Goal: Task Accomplishment & Management: Complete application form

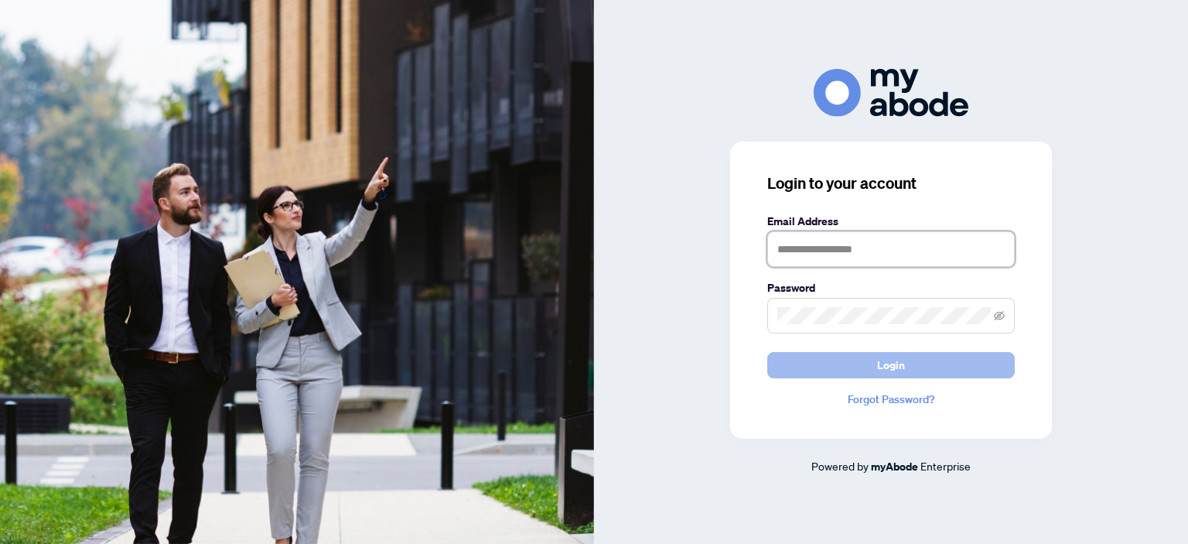
type input "**********"
click at [879, 360] on span "Login" at bounding box center [891, 365] width 28 height 25
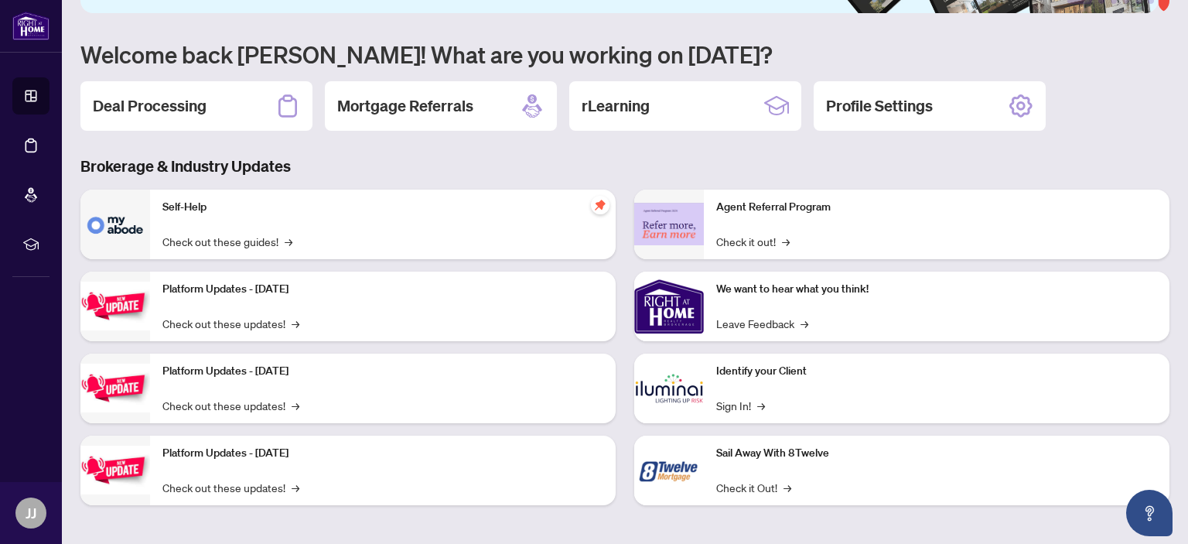
scroll to position [124, 0]
click at [138, 101] on h2 "Deal Processing" at bounding box center [150, 105] width 114 height 22
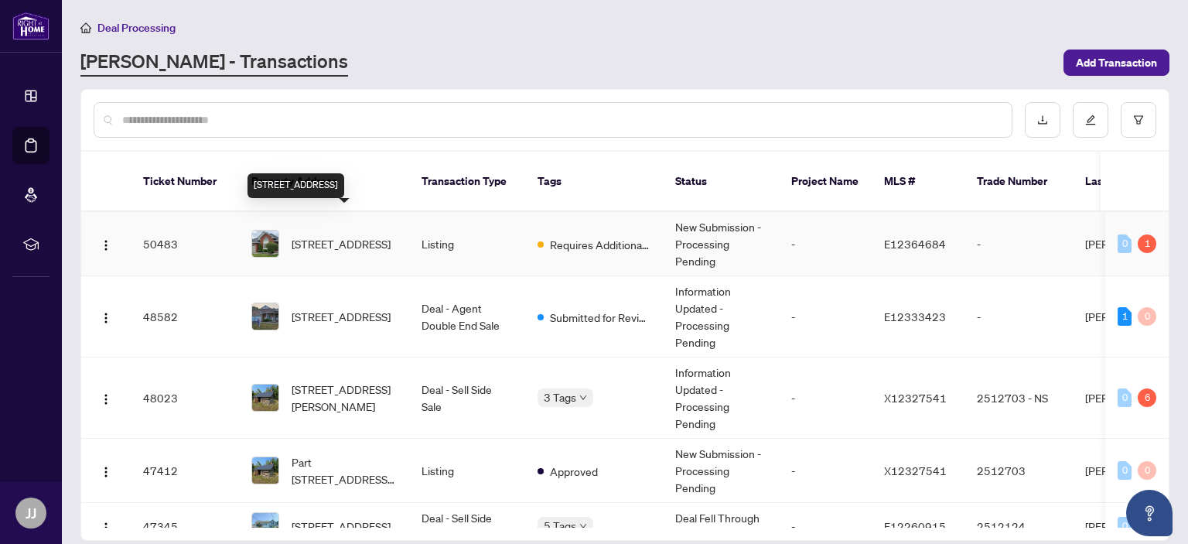
click at [333, 235] on span "[STREET_ADDRESS]" at bounding box center [341, 243] width 99 height 17
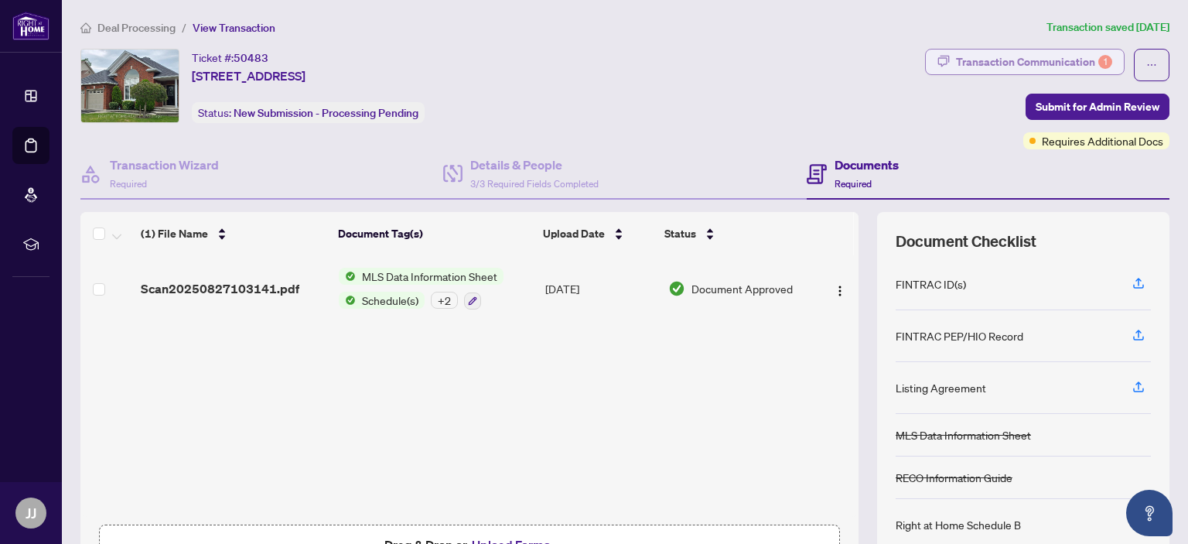
click at [1070, 63] on div "Transaction Communication 1" at bounding box center [1034, 62] width 156 height 25
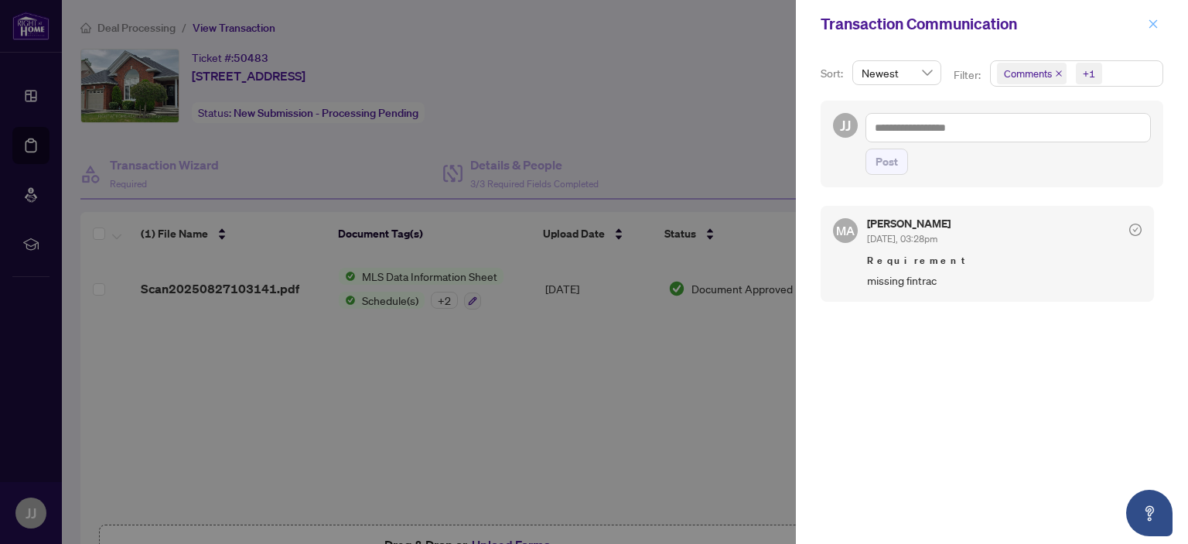
click at [1149, 21] on icon "close" at bounding box center [1153, 24] width 11 height 11
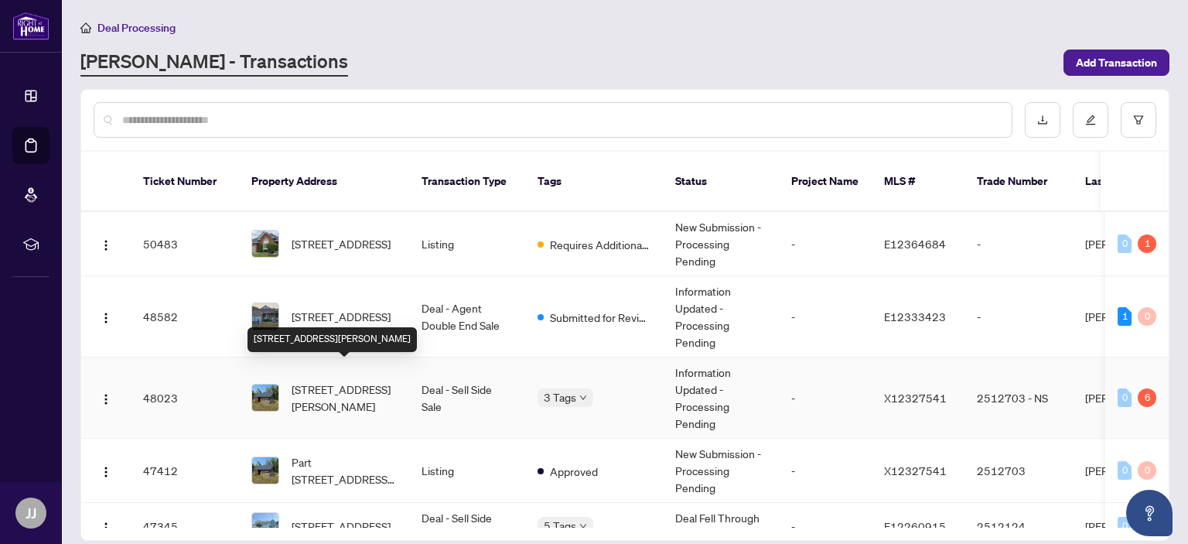
click at [336, 381] on span "[STREET_ADDRESS][PERSON_NAME]" at bounding box center [344, 398] width 105 height 34
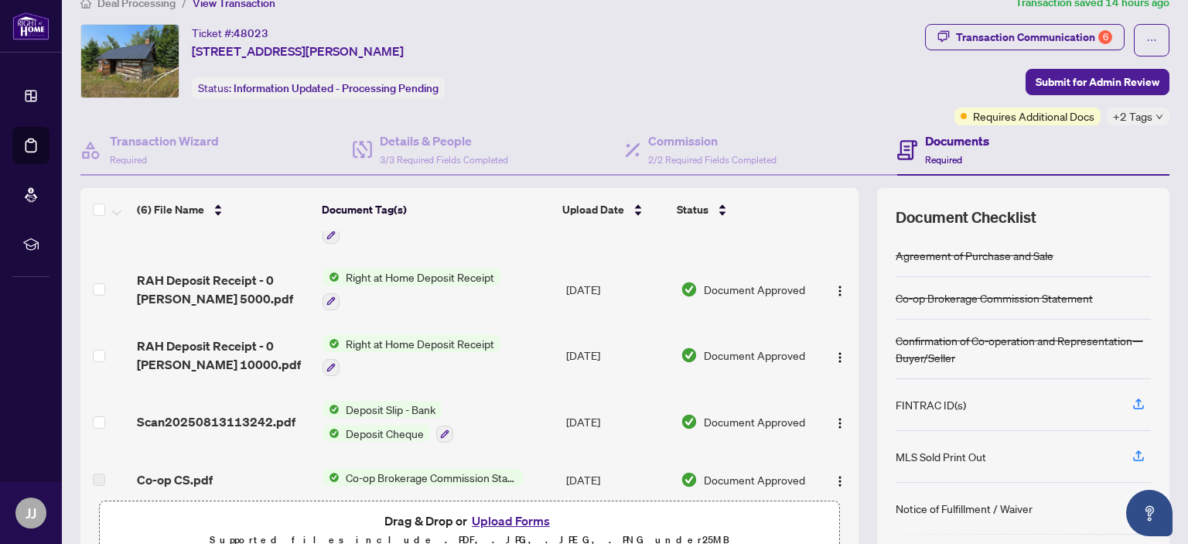
scroll to position [118, 0]
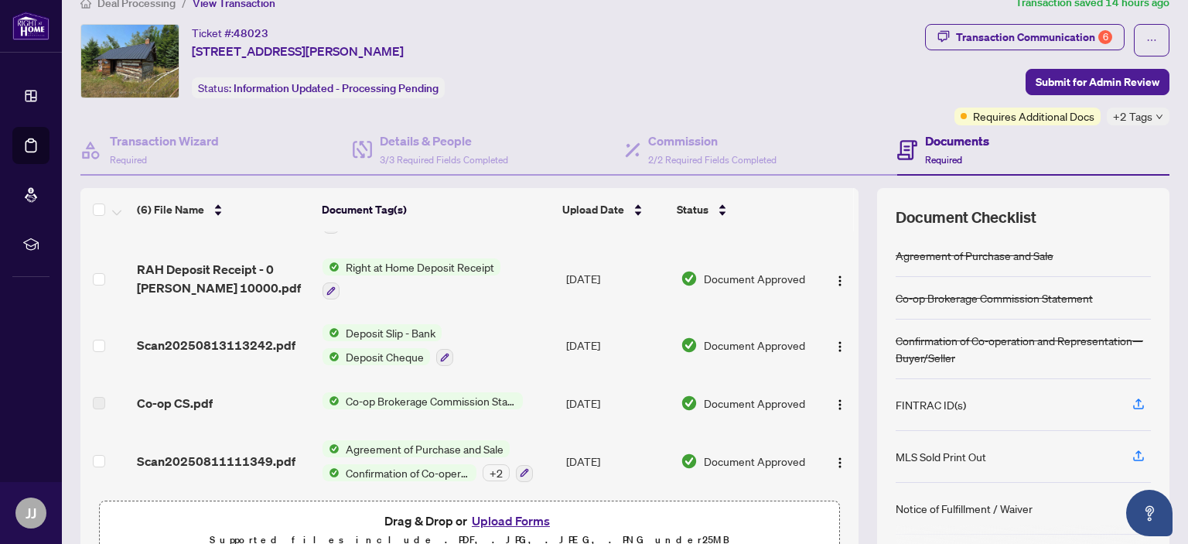
click at [504, 517] on button "Upload Forms" at bounding box center [510, 521] width 87 height 20
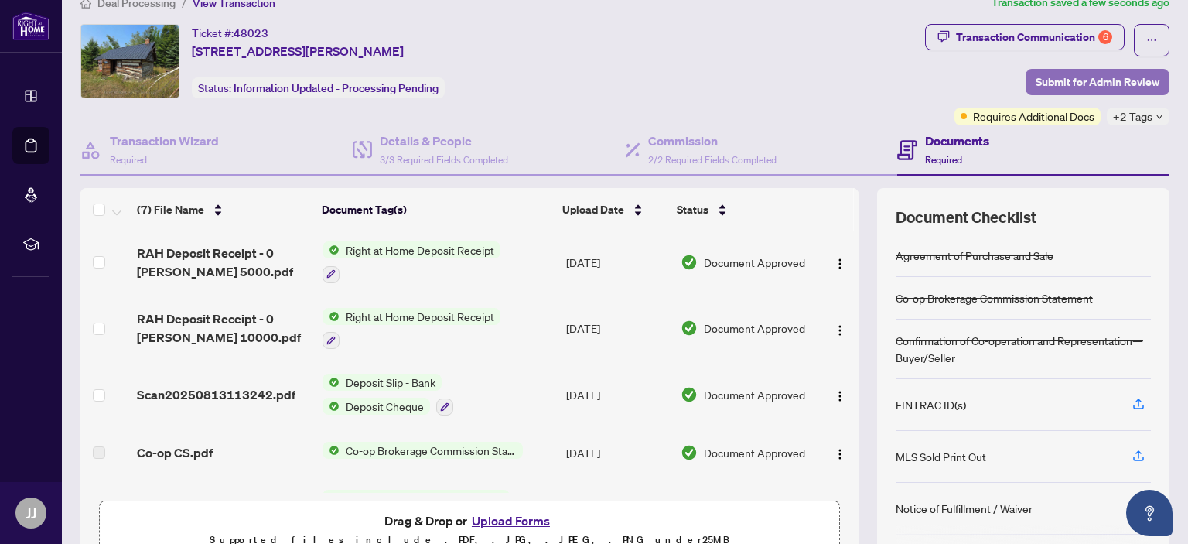
click at [1069, 80] on span "Submit for Admin Review" at bounding box center [1098, 82] width 124 height 25
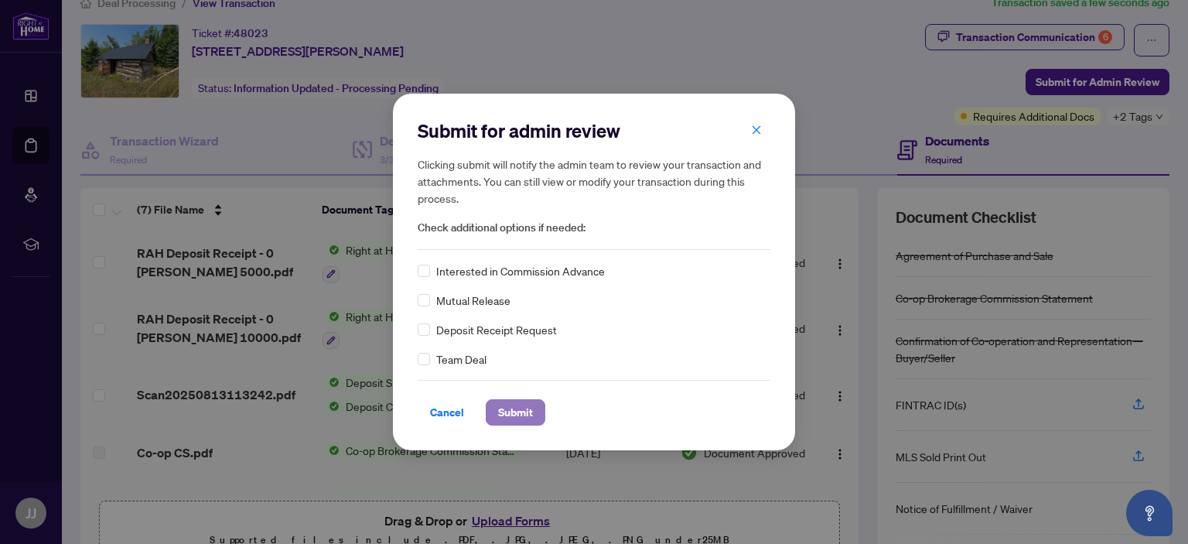
click at [517, 408] on span "Submit" at bounding box center [515, 412] width 35 height 25
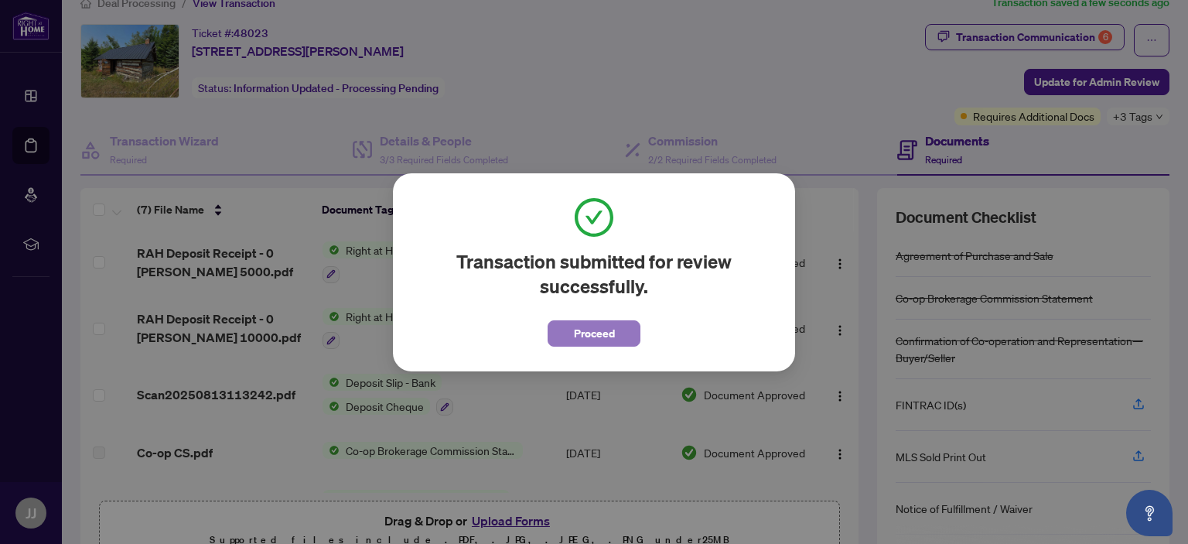
click at [567, 336] on button "Proceed" at bounding box center [594, 333] width 93 height 26
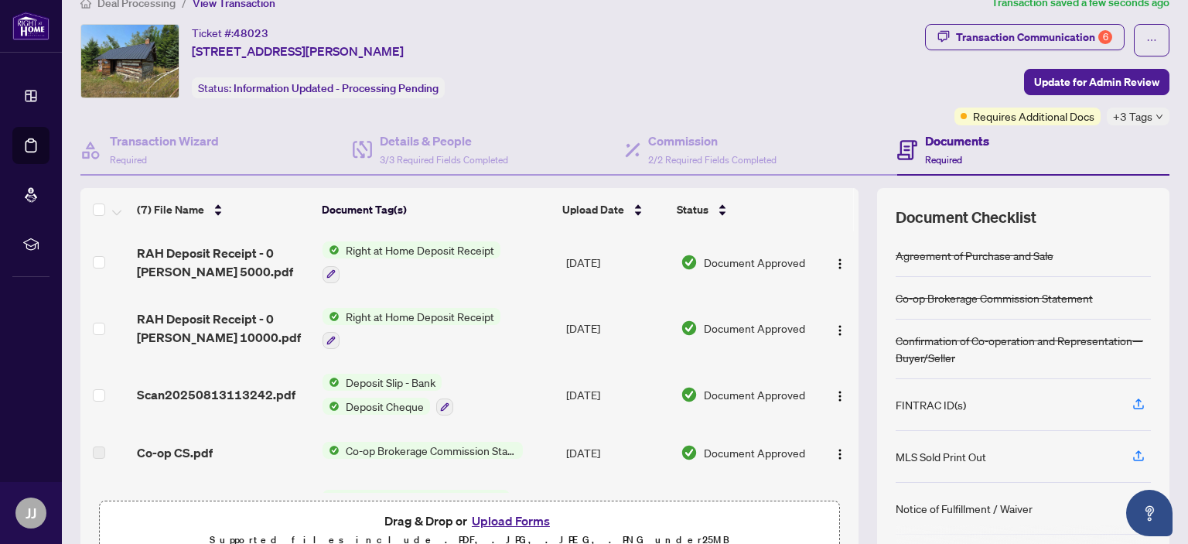
scroll to position [0, 0]
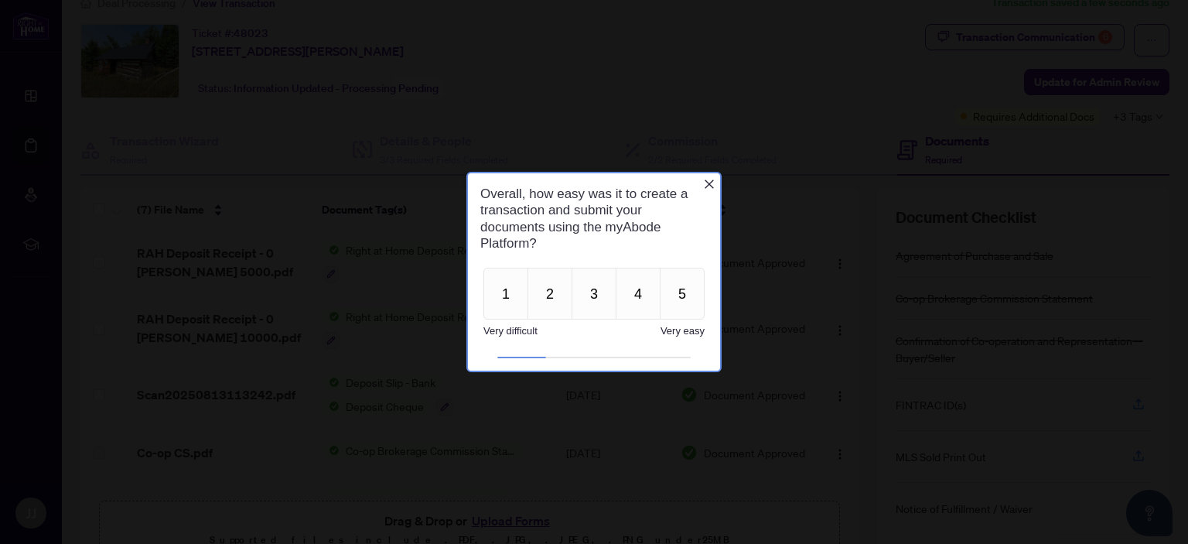
click at [708, 182] on icon "Close button" at bounding box center [709, 183] width 9 height 9
